Goal: Find specific page/section: Find specific page/section

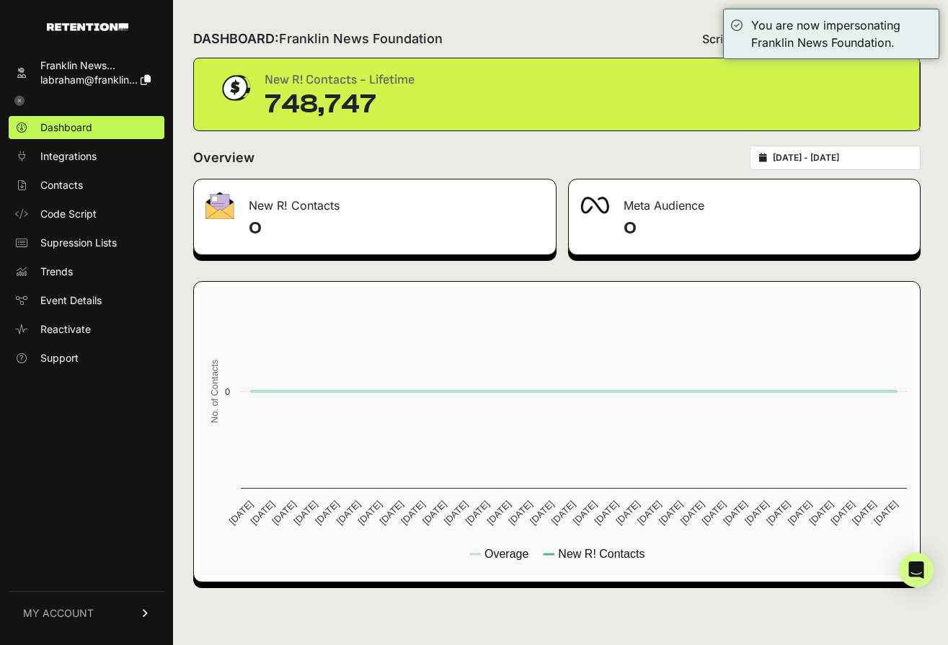
click at [680, 20] on div "DASHBOARD: Franklin News Foundation Script status Overage" at bounding box center [557, 39] width 728 height 38
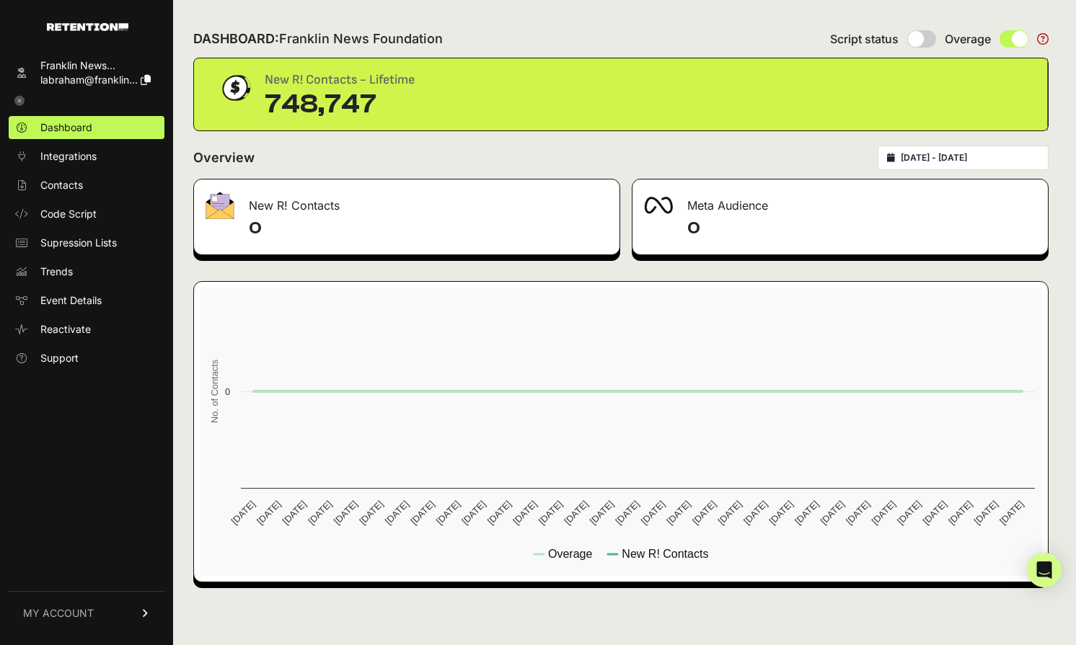
click at [920, 38] on input "radio" at bounding box center [921, 38] width 29 height 17
radio input "true"
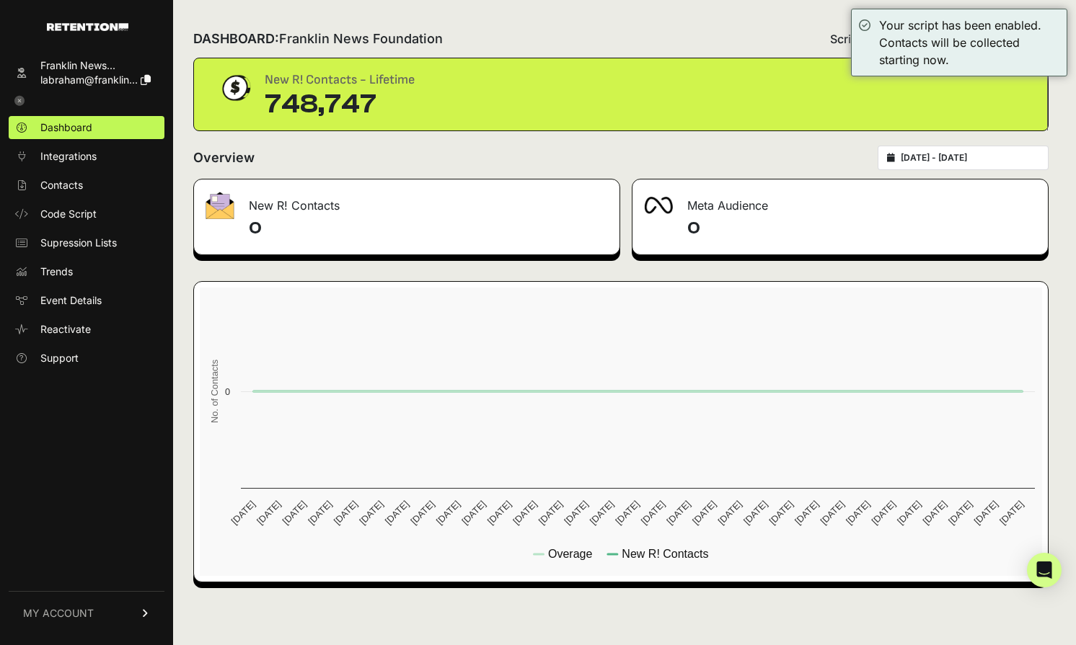
click at [608, 38] on div "DASHBOARD: Franklin News Foundation Script status Overage" at bounding box center [620, 39] width 855 height 38
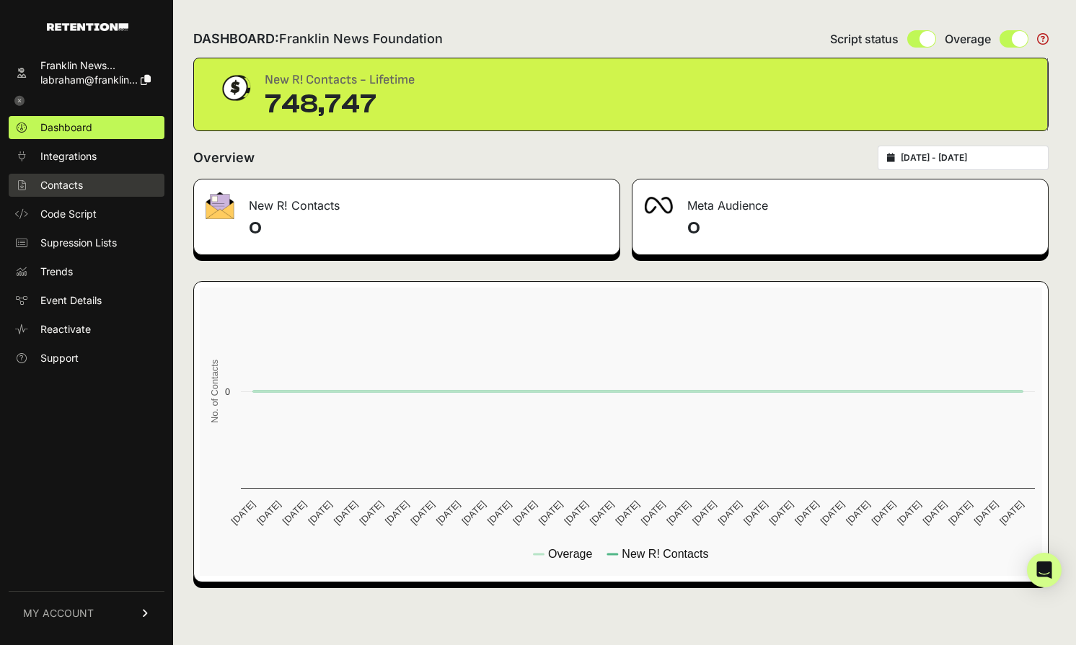
click at [104, 180] on link "Contacts" at bounding box center [87, 185] width 156 height 23
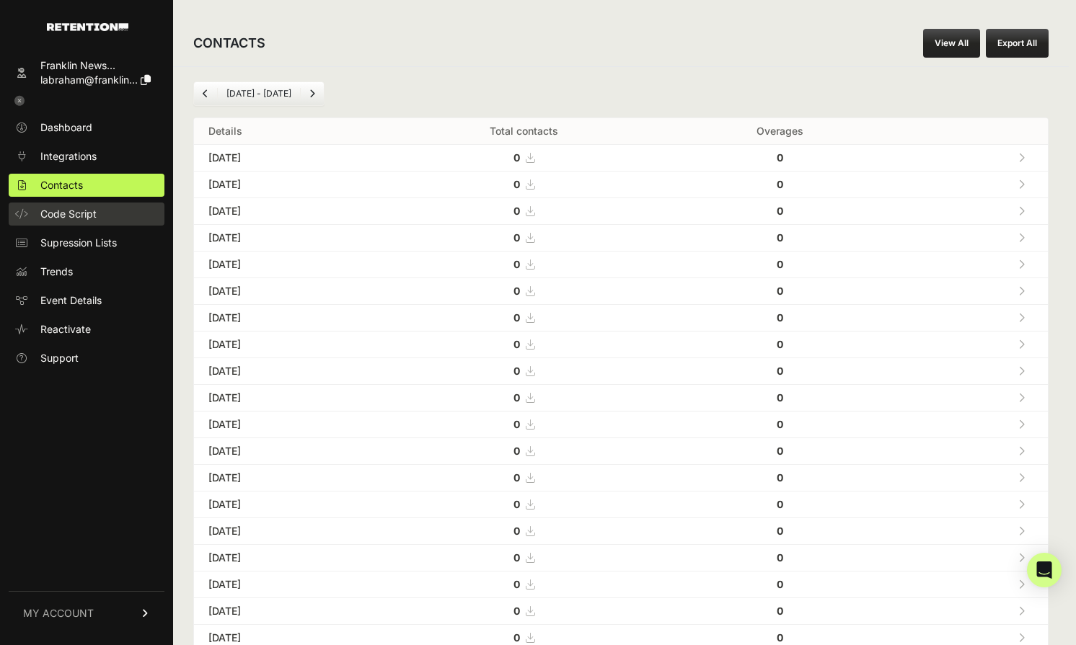
click at [103, 208] on link "Code Script" at bounding box center [87, 214] width 156 height 23
